Goal: Task Accomplishment & Management: Use online tool/utility

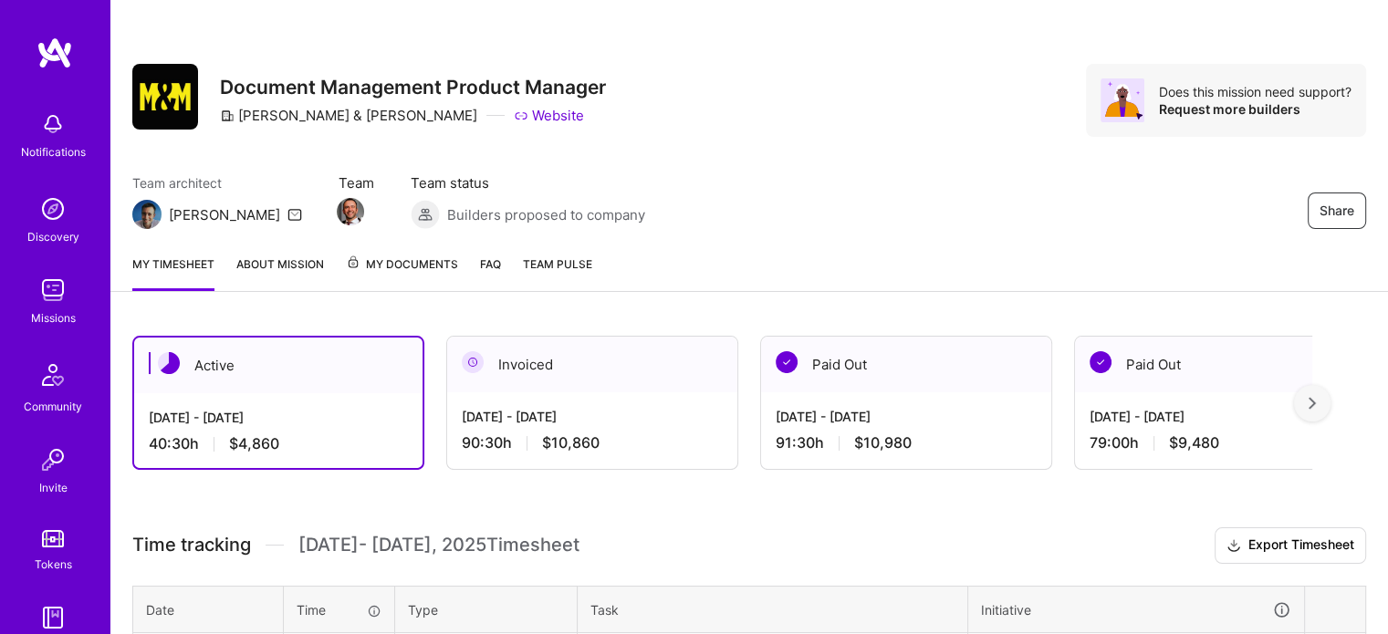
click at [35, 132] on img at bounding box center [53, 124] width 37 height 37
click at [35, 132] on div "Notifications Discovery Missions Community Invite Tokens [DOMAIN_NAME]" at bounding box center [55, 378] width 110 height 553
click at [59, 214] on img at bounding box center [53, 209] width 37 height 37
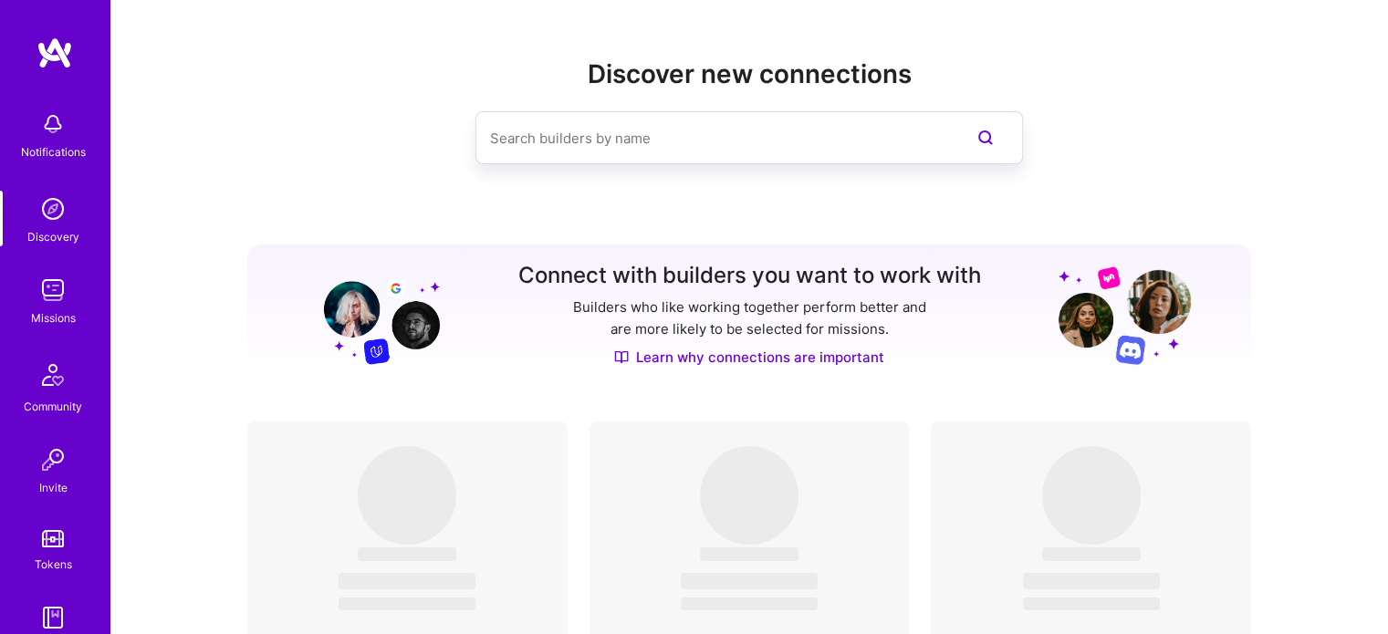
click at [59, 214] on img at bounding box center [53, 209] width 37 height 37
click at [47, 315] on div "Missions" at bounding box center [53, 317] width 45 height 19
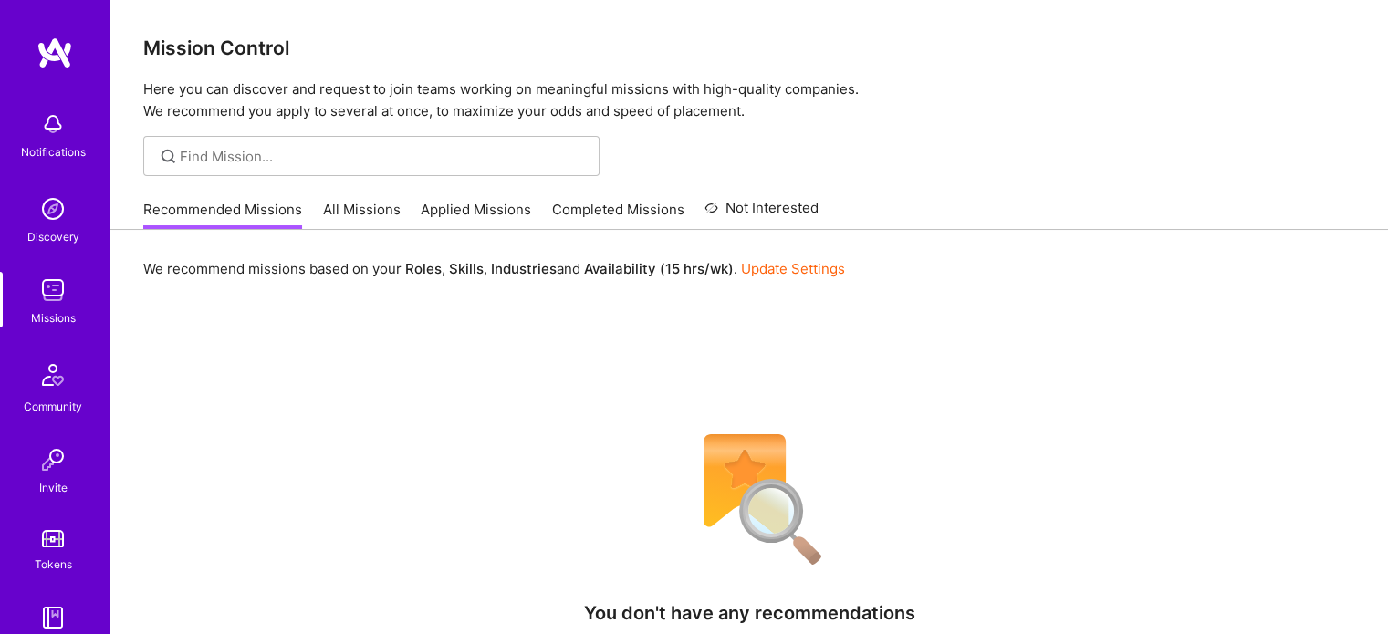
click at [344, 227] on link "All Missions" at bounding box center [362, 215] width 78 height 30
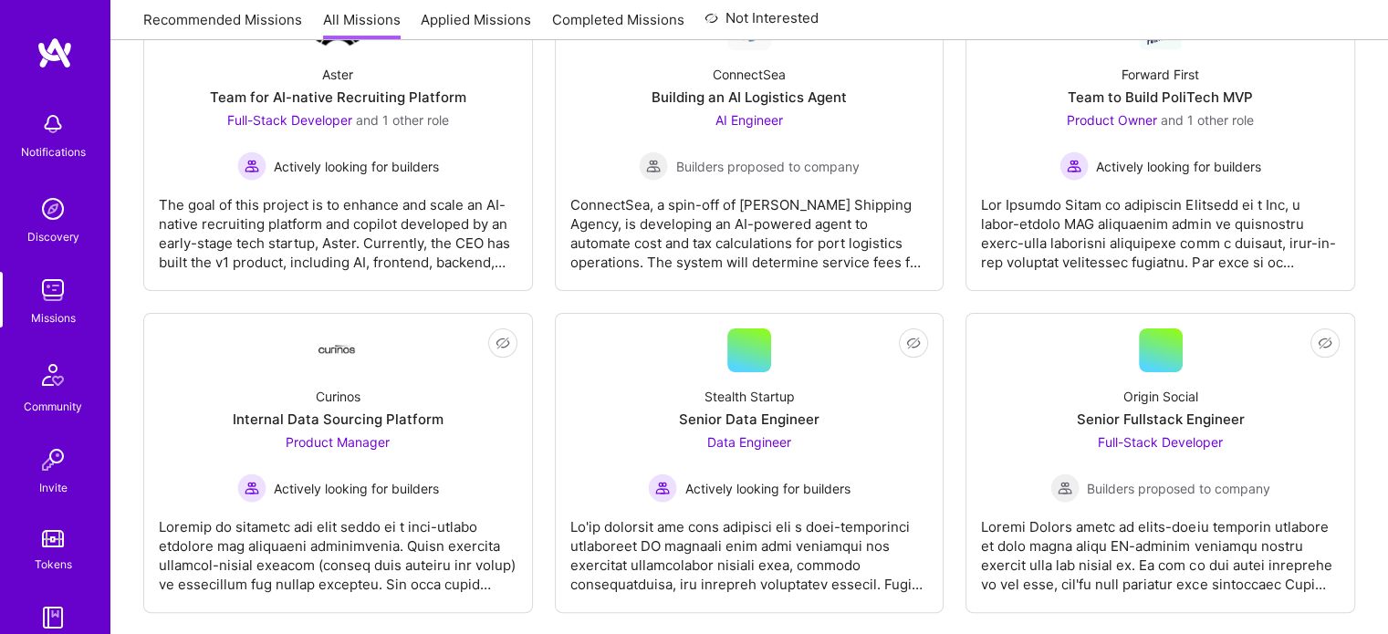
scroll to position [354, 0]
click at [253, 385] on div "Curinos Internal Data Sourcing Platform Product Manager Actively looking for bu…" at bounding box center [338, 437] width 359 height 131
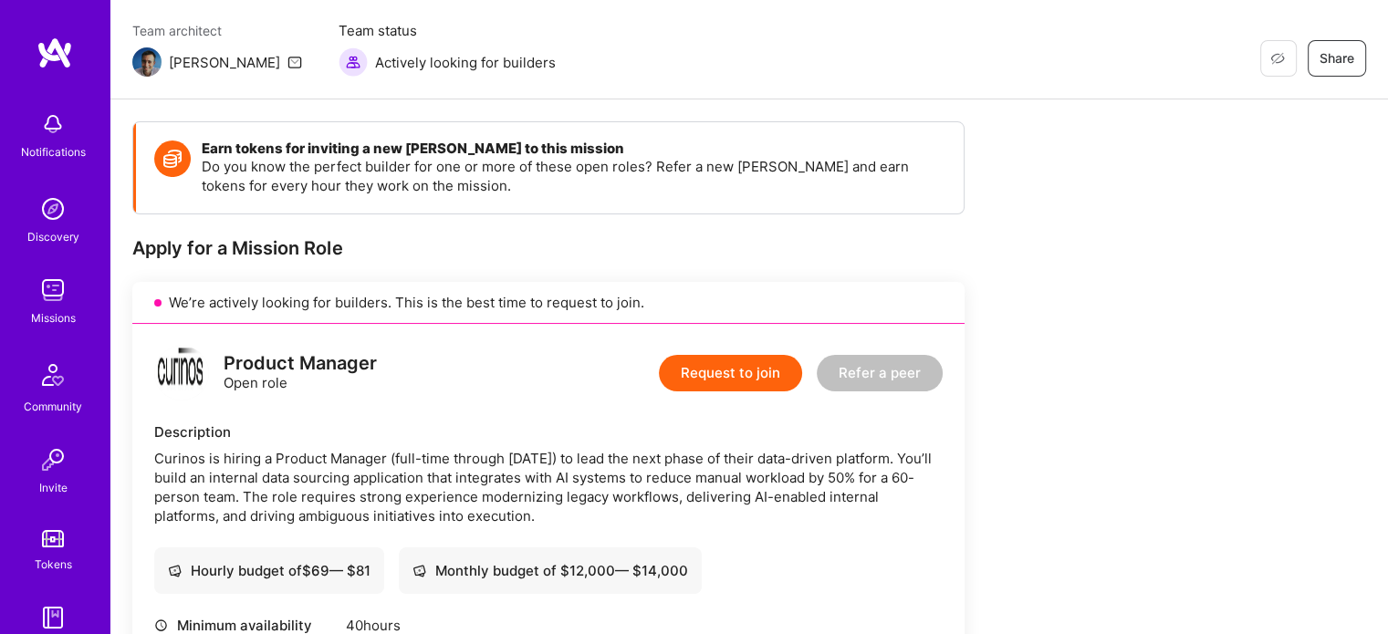
scroll to position [146, 0]
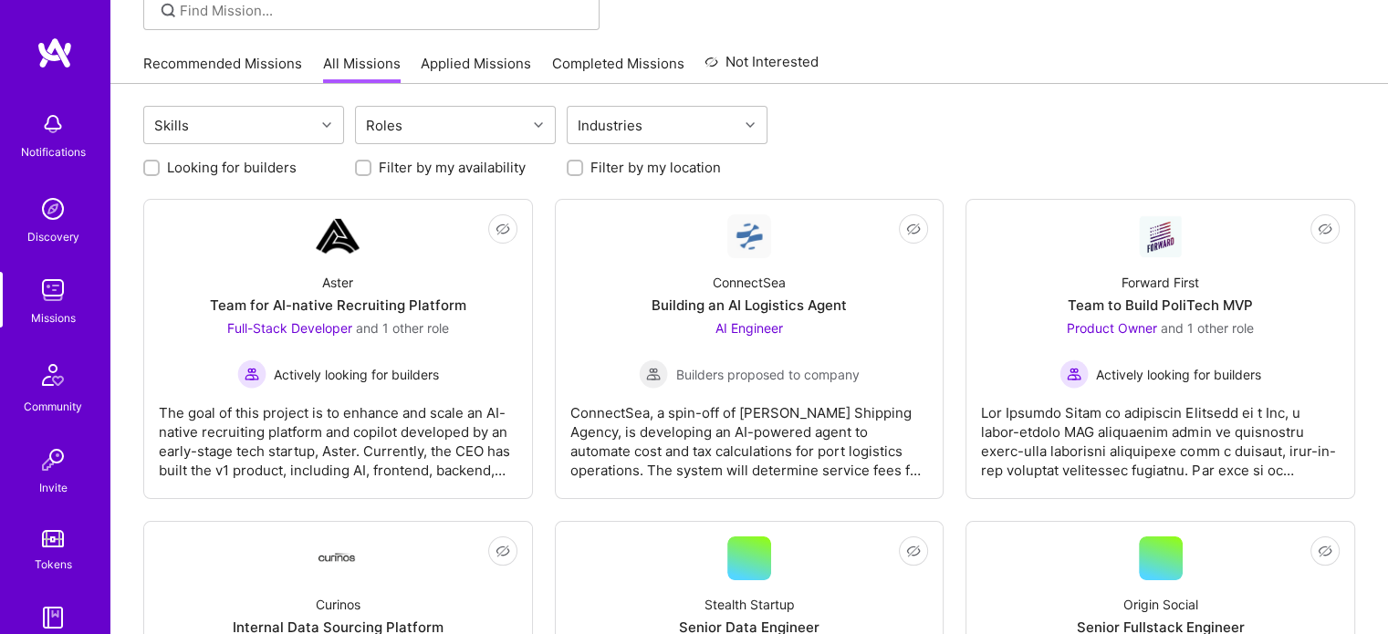
scroll to position [354, 0]
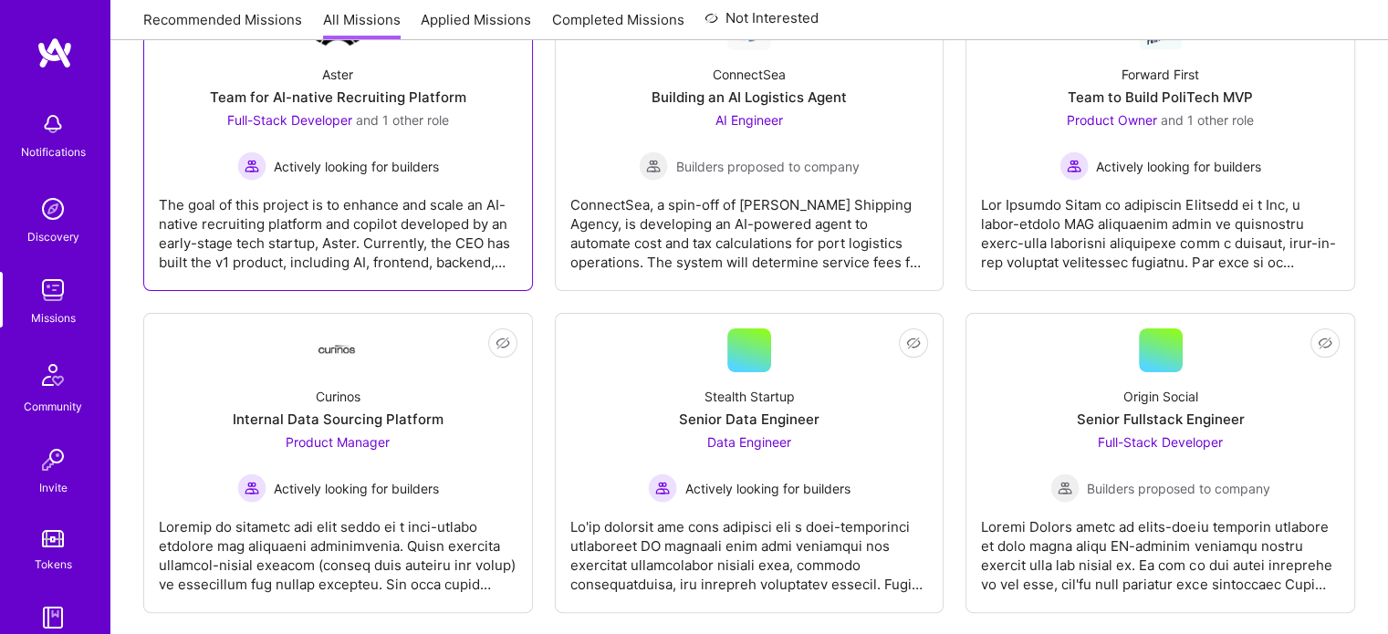
click at [370, 221] on div "The goal of this project is to enhance and scale an AI-native recruiting platfo…" at bounding box center [338, 226] width 359 height 91
